Goal: Task Accomplishment & Management: Use online tool/utility

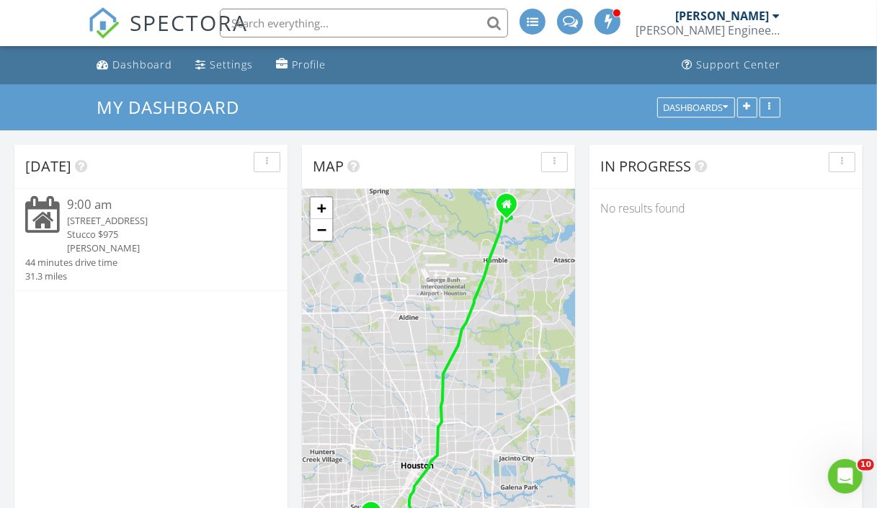
click at [187, 230] on div "Stucco $975" at bounding box center [161, 235] width 189 height 14
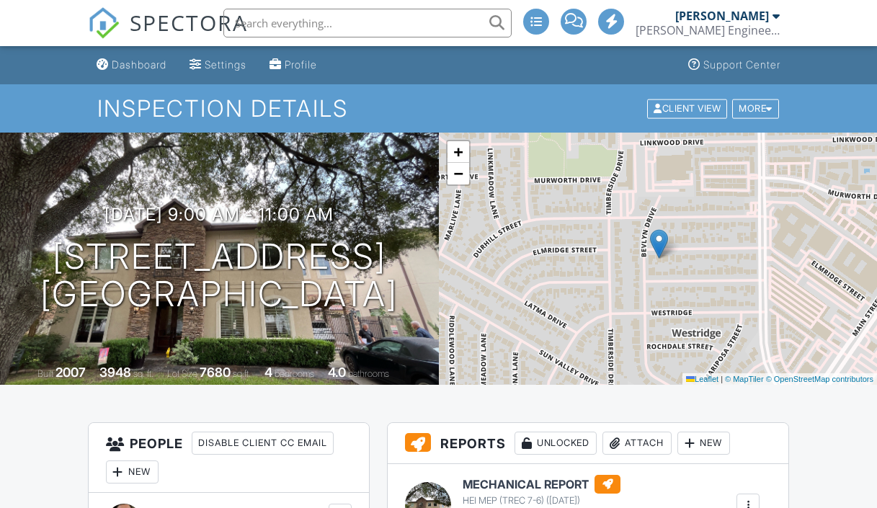
scroll to position [20, 0]
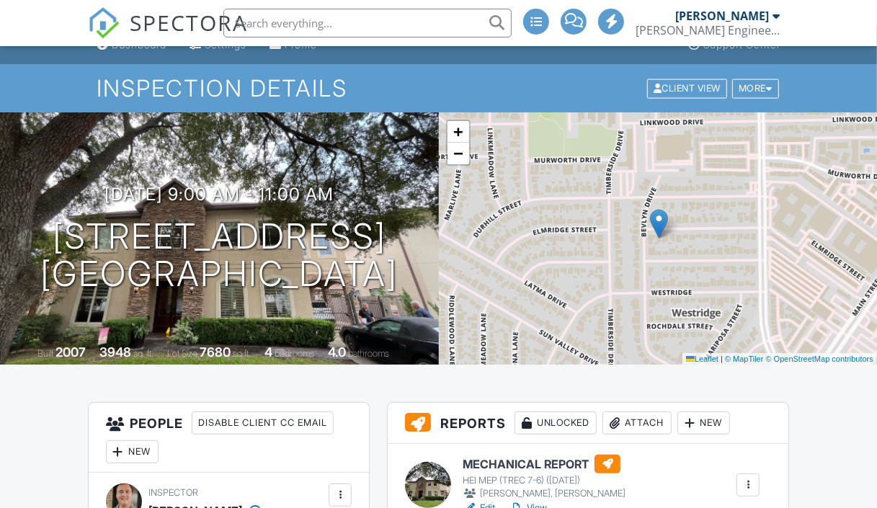
click at [501, 181] on div "+ − Leaflet | © MapTiler © OpenStreetMap contributors" at bounding box center [658, 238] width 439 height 252
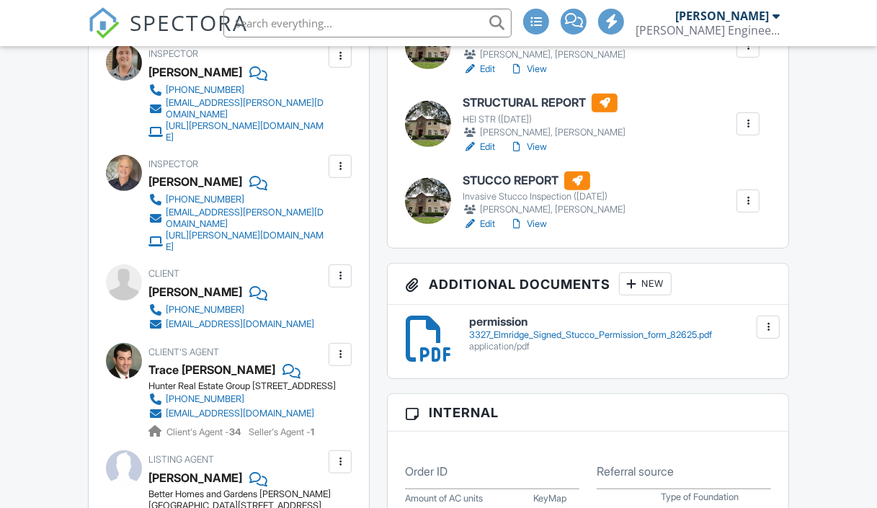
scroll to position [0, 0]
click at [523, 176] on h6 "STUCCO REPORT" at bounding box center [544, 181] width 163 height 19
